Goal: Task Accomplishment & Management: Complete application form

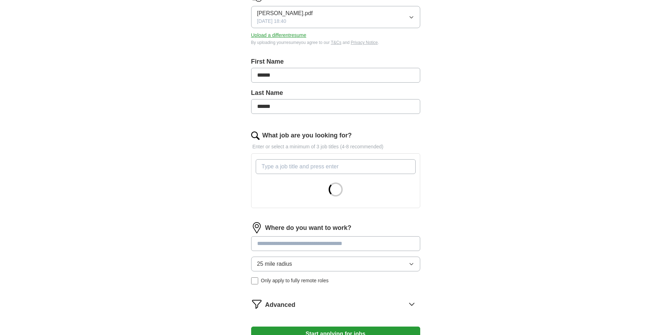
scroll to position [141, 0]
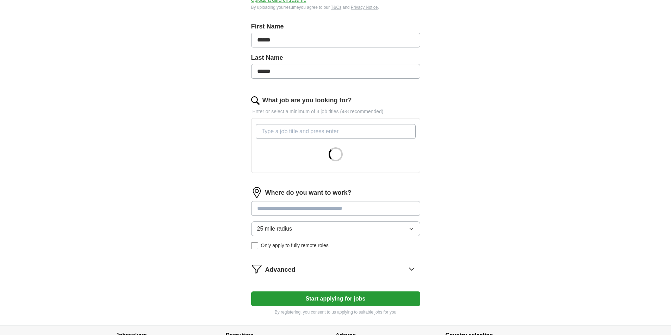
click at [282, 127] on input "What job are you looking for?" at bounding box center [336, 131] width 160 height 15
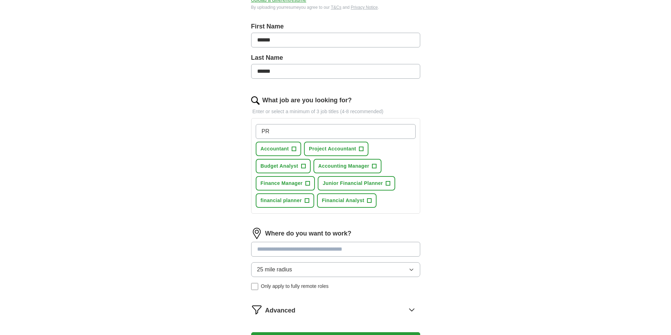
type input "P"
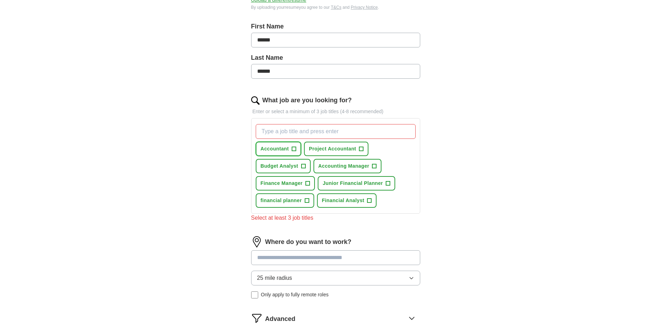
click at [293, 147] on span "+" at bounding box center [293, 149] width 4 height 6
click at [364, 149] on button "Project Accountant +" at bounding box center [336, 149] width 64 height 14
click at [306, 168] on button "Budget Analyst +" at bounding box center [283, 166] width 55 height 14
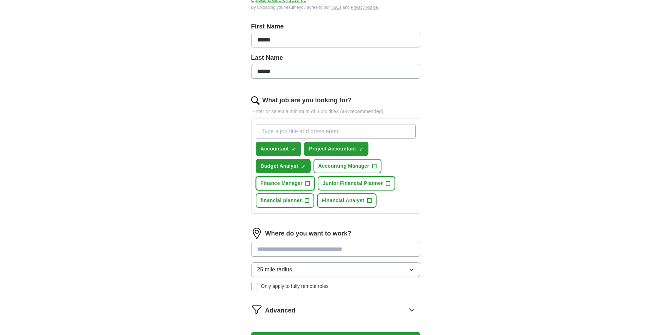
click at [310, 182] on span "+" at bounding box center [307, 183] width 5 height 5
click at [310, 199] on button "financial planner +" at bounding box center [285, 201] width 58 height 14
click at [369, 201] on span "+" at bounding box center [369, 201] width 4 height 6
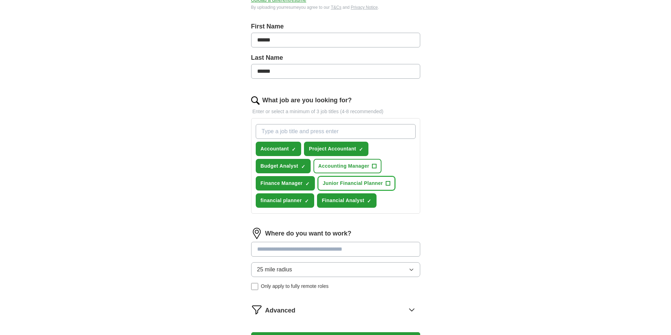
click at [389, 184] on span "+" at bounding box center [388, 184] width 4 height 6
click at [0, 0] on span "×" at bounding box center [0, 0] width 0 height 0
click at [299, 248] on input at bounding box center [335, 249] width 169 height 15
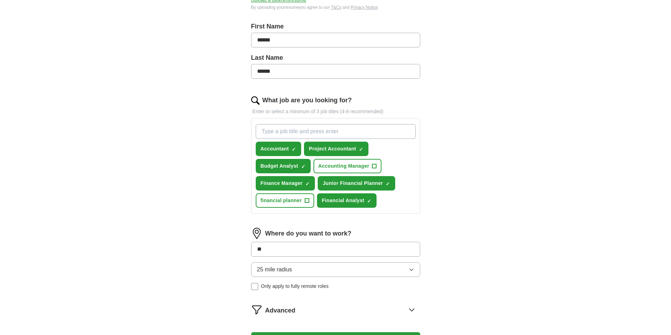
type input "*"
type input "**********"
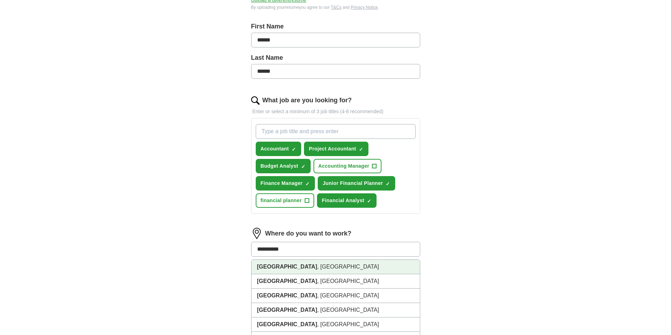
click at [287, 267] on li "[GEOGRAPHIC_DATA] , [GEOGRAPHIC_DATA]" at bounding box center [335, 267] width 168 height 14
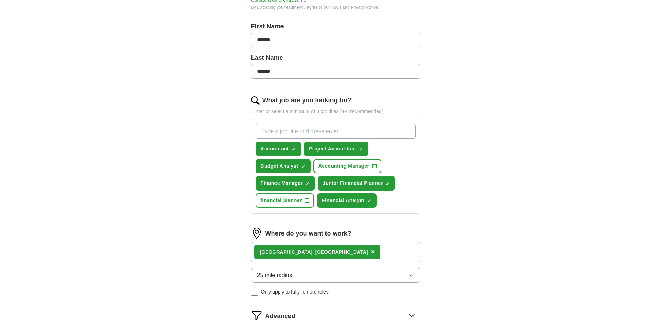
scroll to position [211, 0]
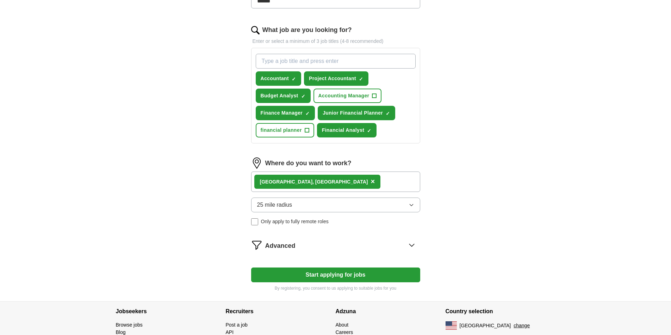
click at [322, 275] on button "Start applying for jobs" at bounding box center [335, 275] width 169 height 15
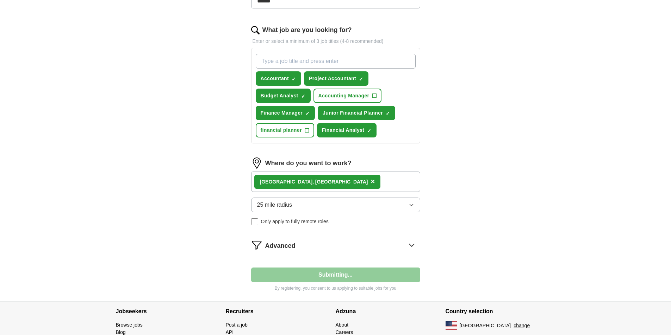
scroll to position [0, 0]
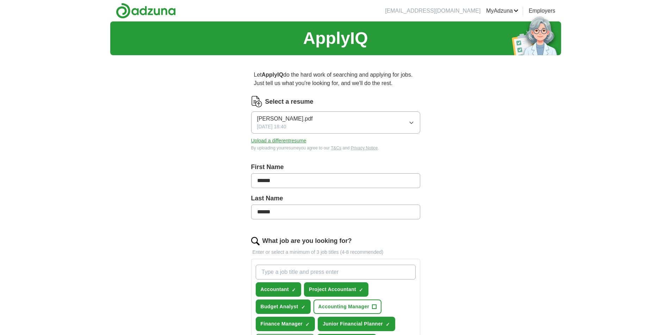
select select "**"
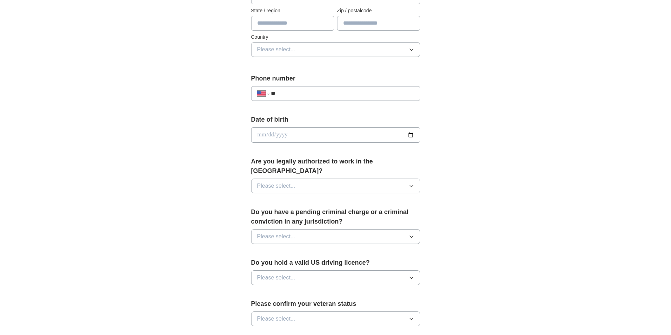
scroll to position [246, 0]
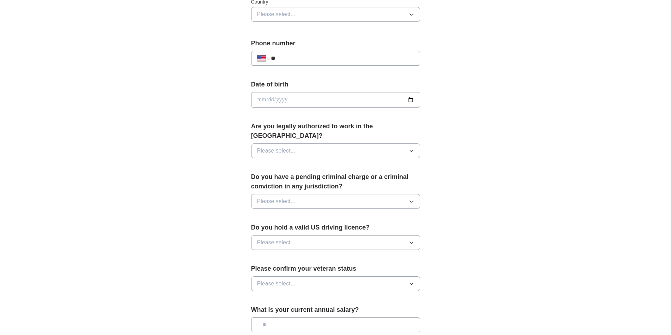
click at [292, 101] on input "date" at bounding box center [335, 99] width 169 height 15
type input "**********"
click at [281, 147] on span "Please select..." at bounding box center [276, 151] width 38 height 8
click at [278, 163] on div "Yes" at bounding box center [335, 167] width 157 height 8
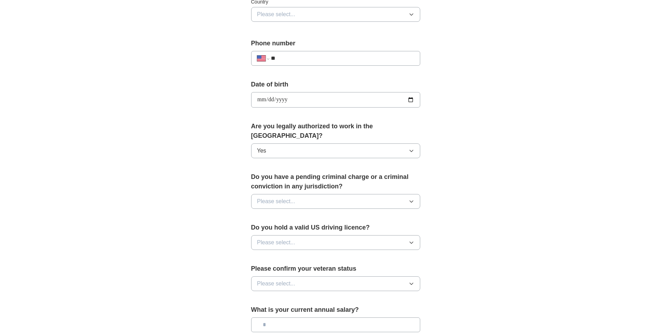
click at [287, 200] on div "Do you have a pending criminal charge or a criminal conviction in any jurisdict…" at bounding box center [335, 193] width 169 height 42
click at [288, 197] on span "Please select..." at bounding box center [276, 201] width 38 height 8
click at [280, 228] on div "No" at bounding box center [335, 232] width 157 height 8
click at [294, 239] on span "Please select..." at bounding box center [276, 243] width 38 height 8
click at [270, 256] on li "Yes" at bounding box center [335, 259] width 168 height 14
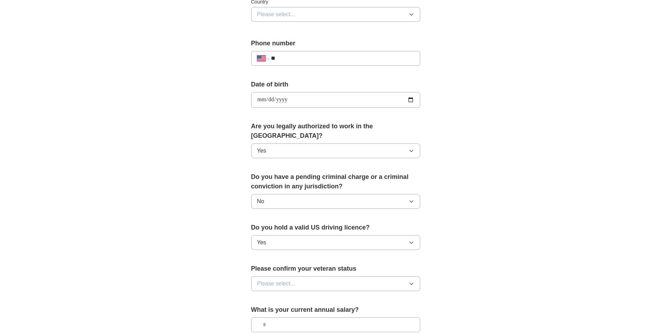
click at [298, 277] on button "Please select..." at bounding box center [335, 284] width 169 height 15
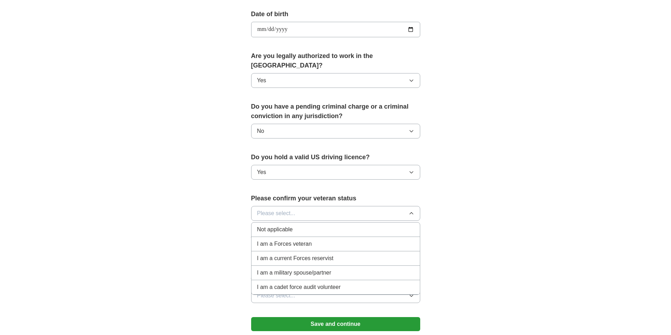
scroll to position [352, 0]
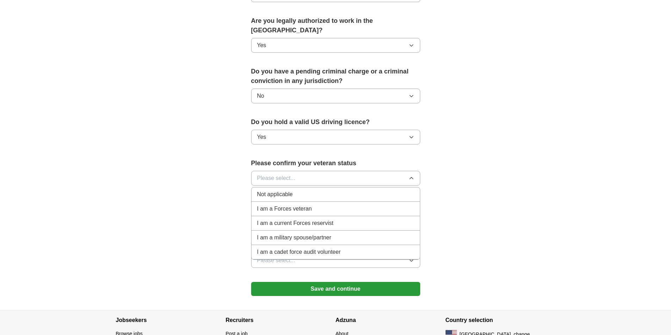
click at [306, 190] on div "Not applicable" at bounding box center [335, 194] width 157 height 8
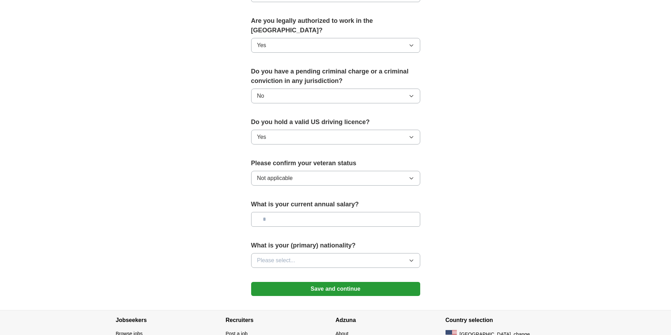
click at [288, 212] on input "text" at bounding box center [335, 219] width 169 height 15
click at [318, 282] on button "Save and continue" at bounding box center [335, 289] width 169 height 14
